Goal: Task Accomplishment & Management: Complete application form

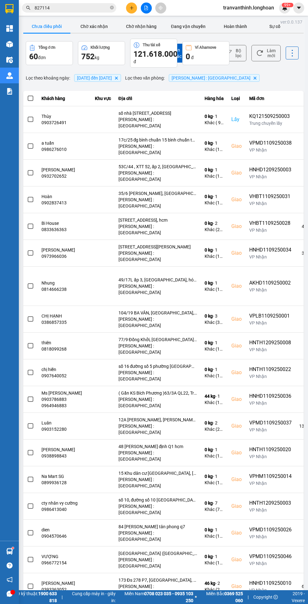
scroll to position [48, 0]
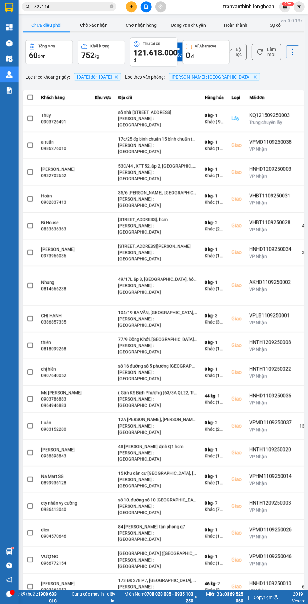
click at [107, 3] on div "Kết quả tìm kiếm ( 2 ) Bộ lọc Mã ĐH Trạng thái Món hàng Thu hộ Tổng cước Chưa c…" at bounding box center [61, 8] width 123 height 11
click at [111, 2] on div "Kết quả tìm kiếm ( 2 ) Bộ lọc Mã ĐH Trạng thái Món hàng Thu hộ Tổng cước Chưa c…" at bounding box center [154, 8] width 308 height 16
click at [109, 3] on span "827114" at bounding box center [69, 7] width 94 height 9
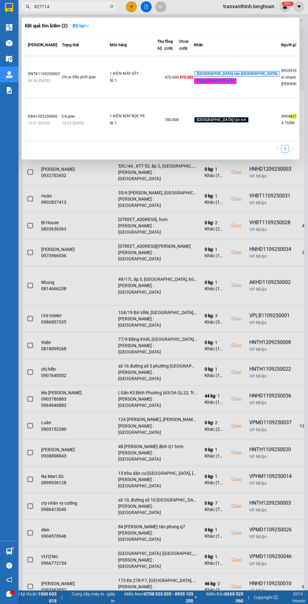
click at [111, 3] on div at bounding box center [154, 302] width 308 height 604
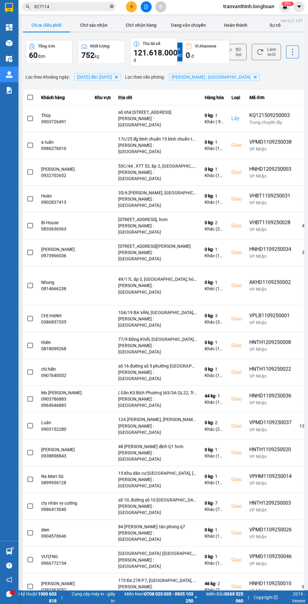
click at [111, 6] on icon "close-circle" at bounding box center [112, 8] width 4 height 4
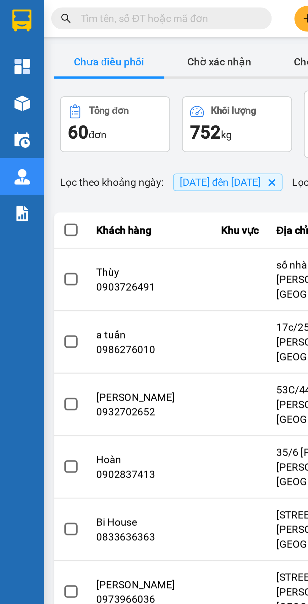
scroll to position [0, 0]
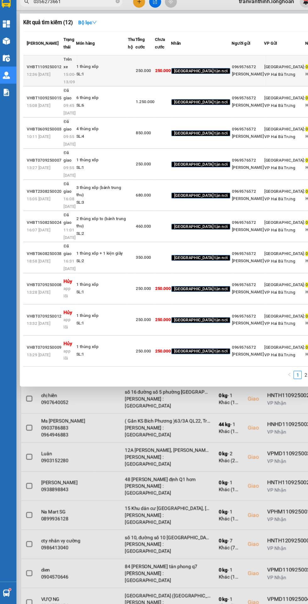
type input "0356273661"
click at [146, 75] on div "250.000" at bounding box center [137, 71] width 17 height 7
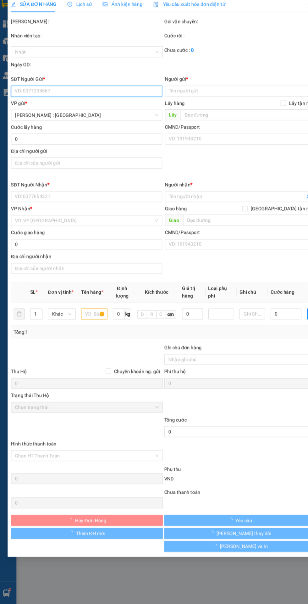
type input "0969576572"
type input "[PERSON_NAME]"
type input "0356273661"
type input "Hiếu"
checkbox input "true"
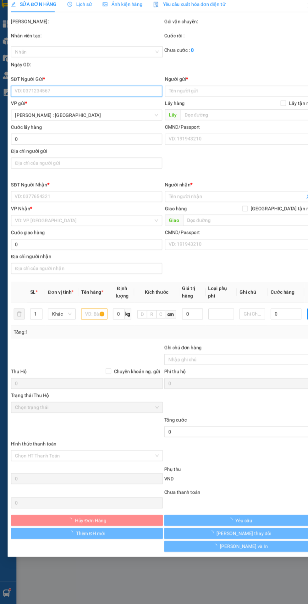
type input "73 [GEOGRAPHIC_DATA], [GEOGRAPHIC_DATA],[GEOGRAPHIC_DATA]"
type input "250.000"
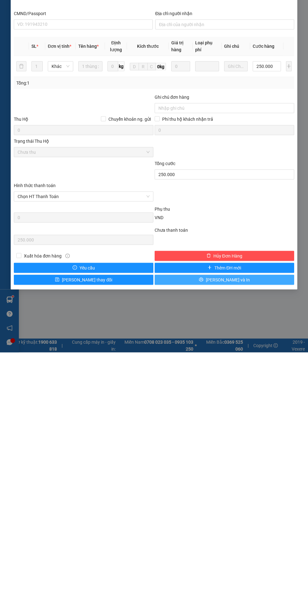
click at [257, 528] on button "[PERSON_NAME] và In" at bounding box center [225, 532] width 140 height 10
